Goal: Check status: Check status

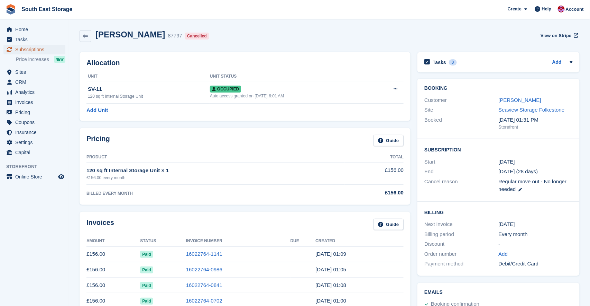
click at [22, 49] on span "Subscriptions" at bounding box center [36, 50] width 42 height 10
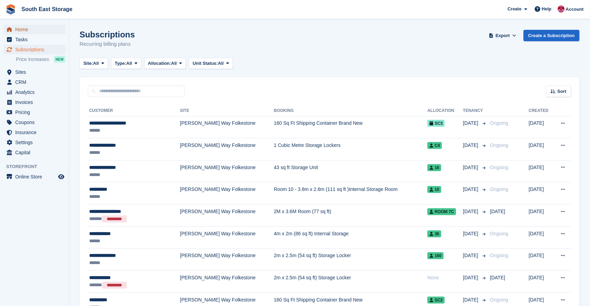
click at [18, 27] on span "Home" at bounding box center [36, 30] width 42 height 10
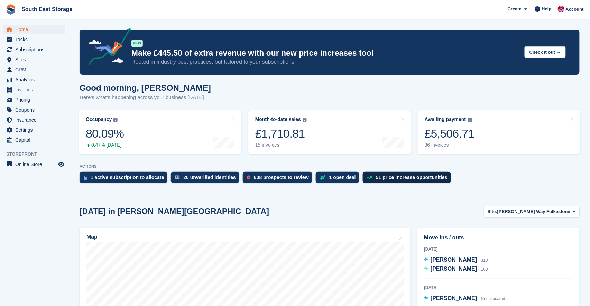
scroll to position [33, 0]
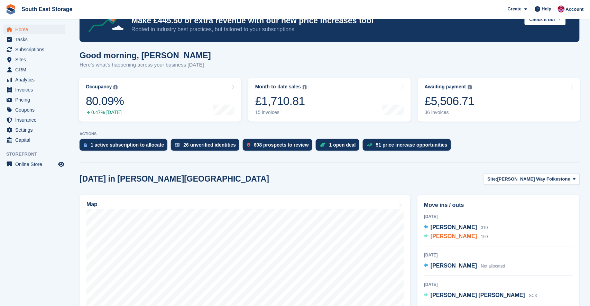
click at [457, 237] on span "Karlene Mclean" at bounding box center [454, 236] width 46 height 6
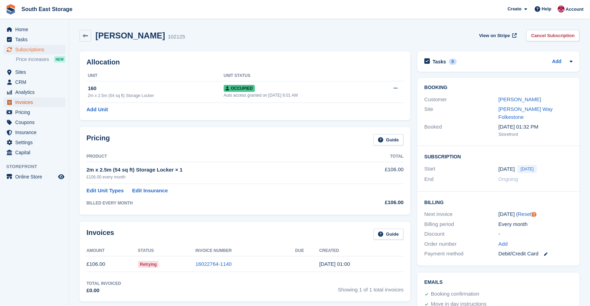
click at [20, 102] on span "Invoices" at bounding box center [36, 102] width 42 height 10
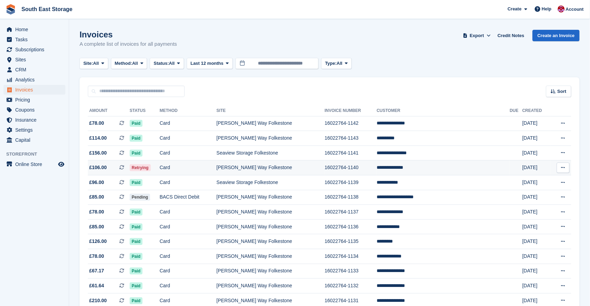
click at [97, 167] on span "£106.00" at bounding box center [98, 167] width 18 height 7
